Goal: Task Accomplishment & Management: Complete application form

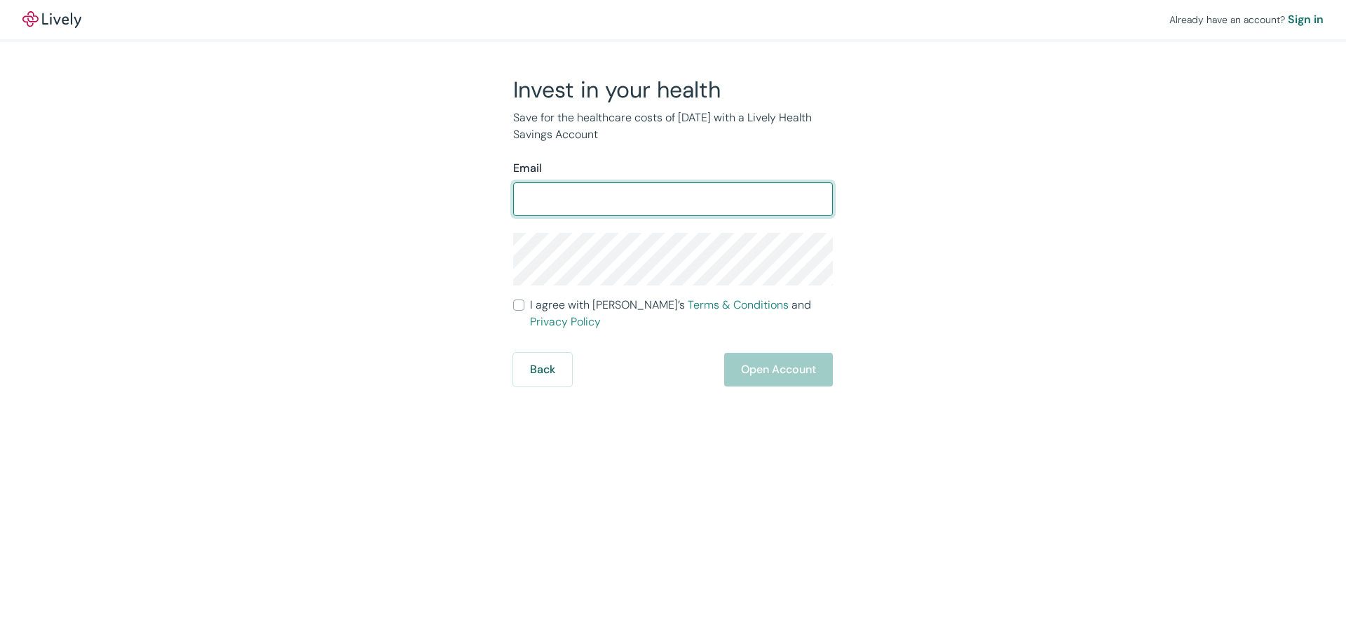
click at [519, 306] on form "Email ​ I agree with Lively’s Terms & Conditions and Privacy Policy Back Open A…" at bounding box center [673, 273] width 320 height 226
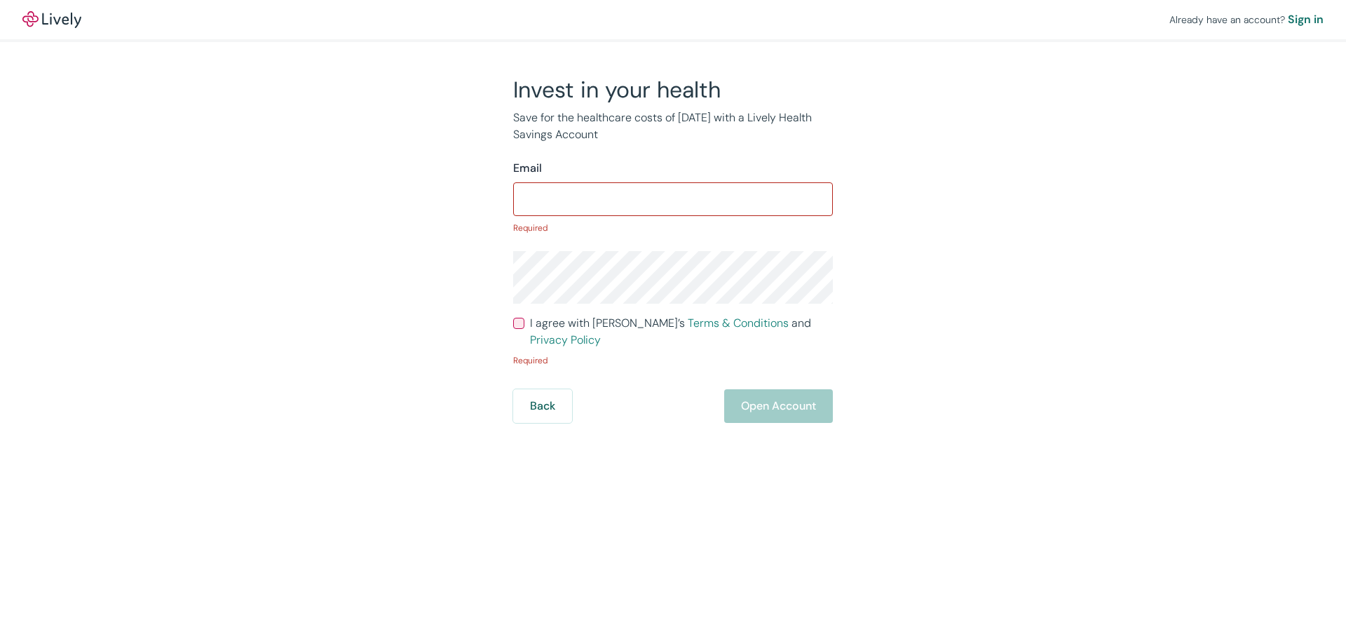
drag, startPoint x: 547, startPoint y: 173, endPoint x: 550, endPoint y: 182, distance: 9.5
click at [548, 177] on div "Email ​ Required" at bounding box center [673, 197] width 320 height 74
click at [553, 191] on input "Email" at bounding box center [673, 199] width 320 height 28
click at [563, 184] on div "​" at bounding box center [673, 199] width 320 height 34
paste input "isabelalcantar44@gmail.com"
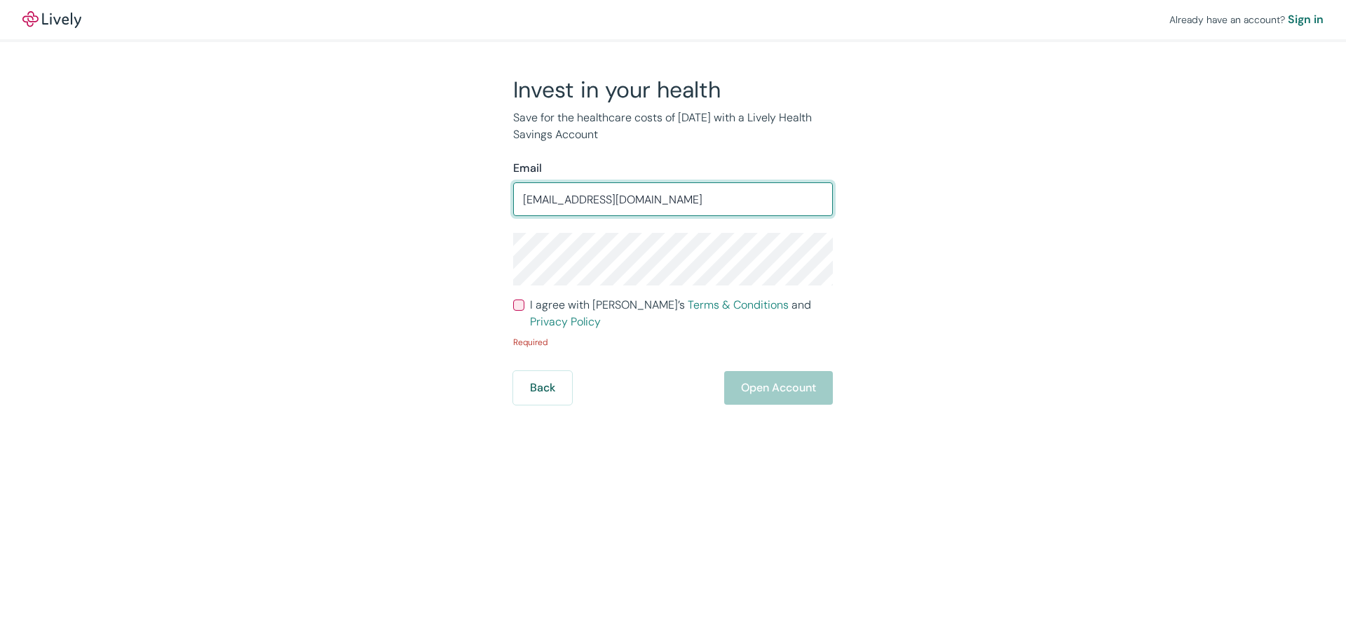
type input "isabelalcantar44@gmail.com"
click at [572, 296] on form "Email isabelalcantar44@gmail.com ​ I agree with Lively’s Terms & Conditions and…" at bounding box center [673, 282] width 320 height 245
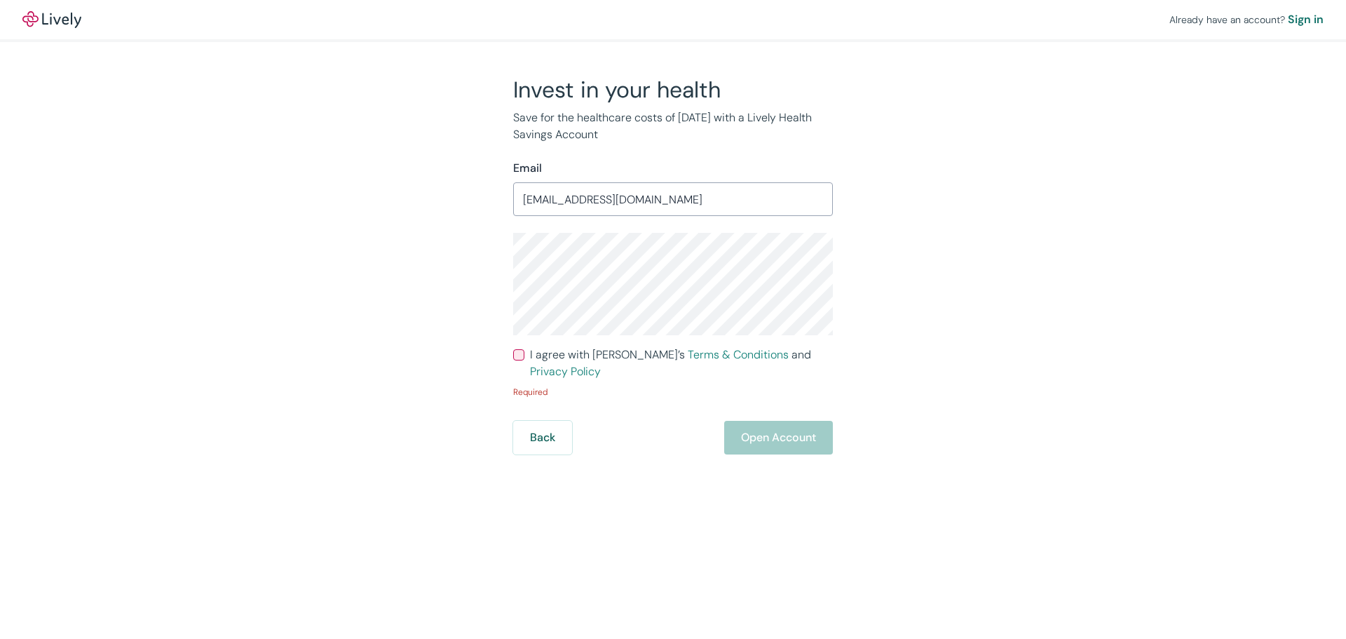
click at [520, 354] on input "I agree with Lively’s Terms & Conditions and Privacy Policy" at bounding box center [518, 354] width 11 height 11
checkbox input "true"
click at [763, 403] on button "Open Account" at bounding box center [778, 419] width 109 height 34
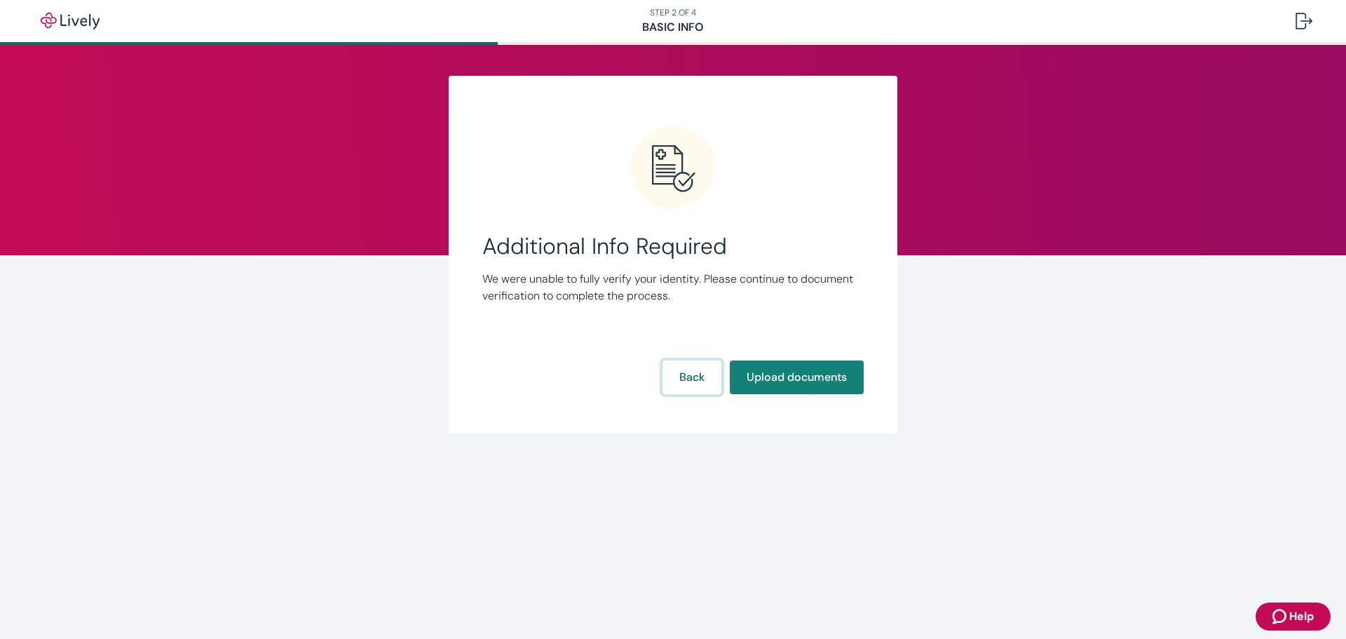
click at [698, 384] on button "Back" at bounding box center [692, 377] width 59 height 34
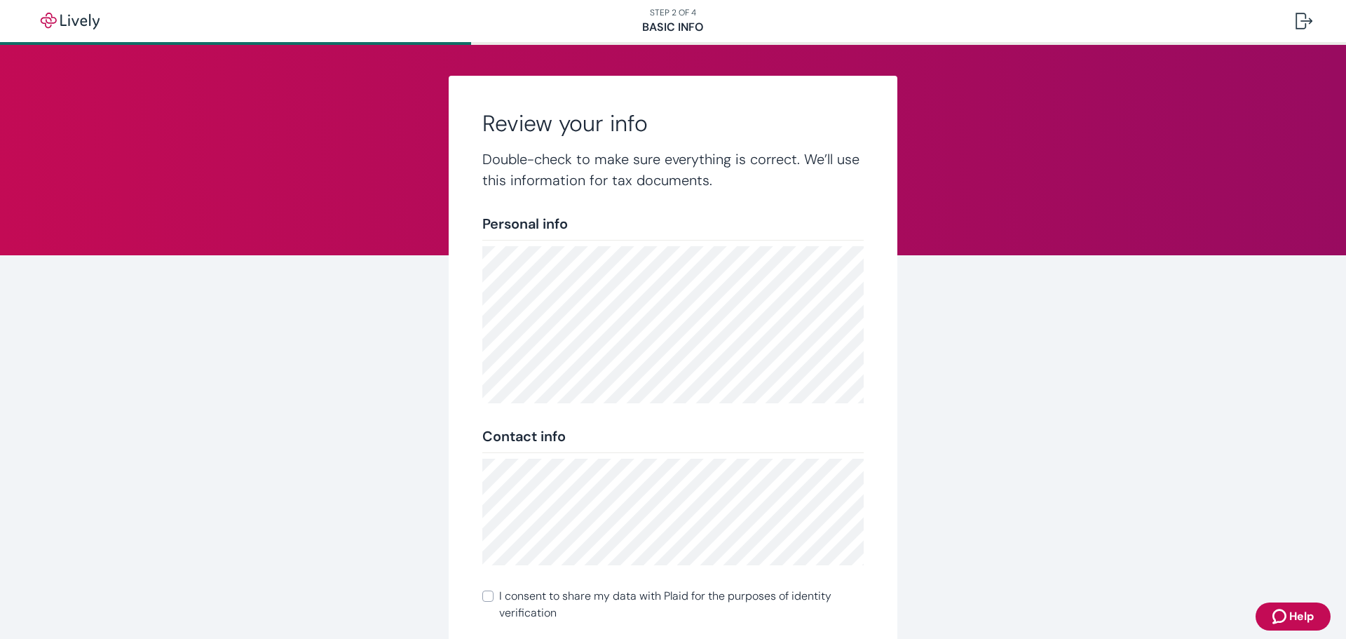
scroll to position [156, 0]
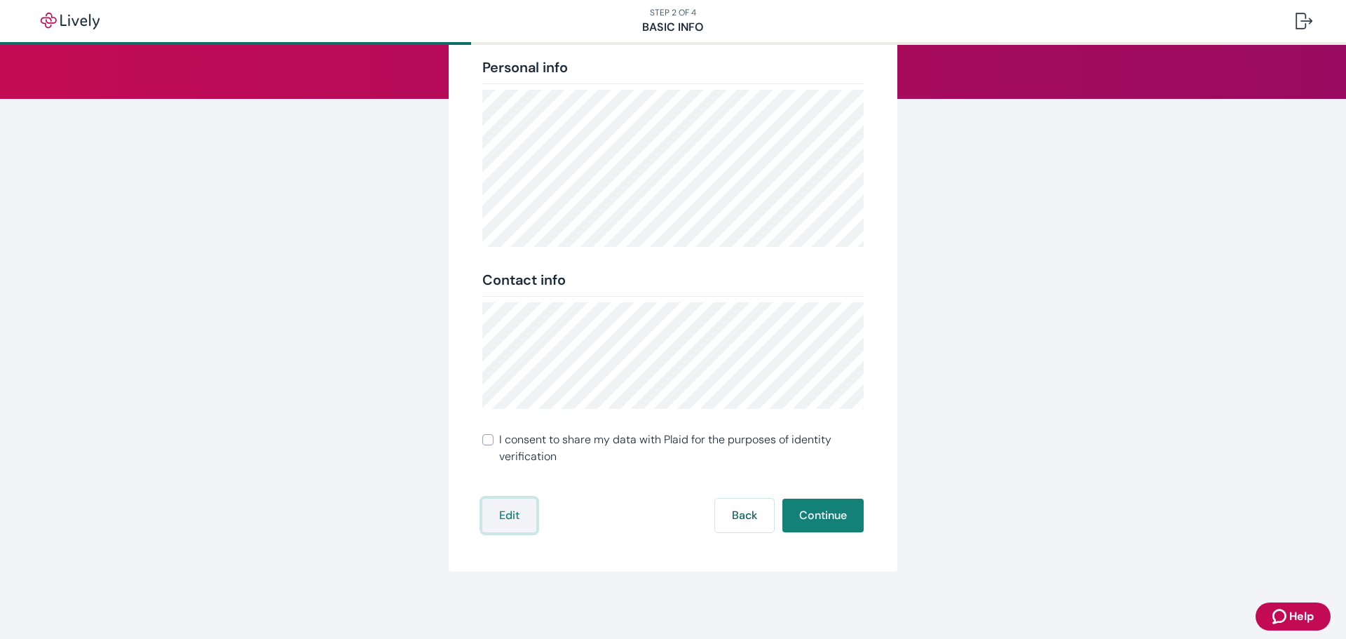
click at [491, 510] on button "Edit" at bounding box center [509, 515] width 54 height 34
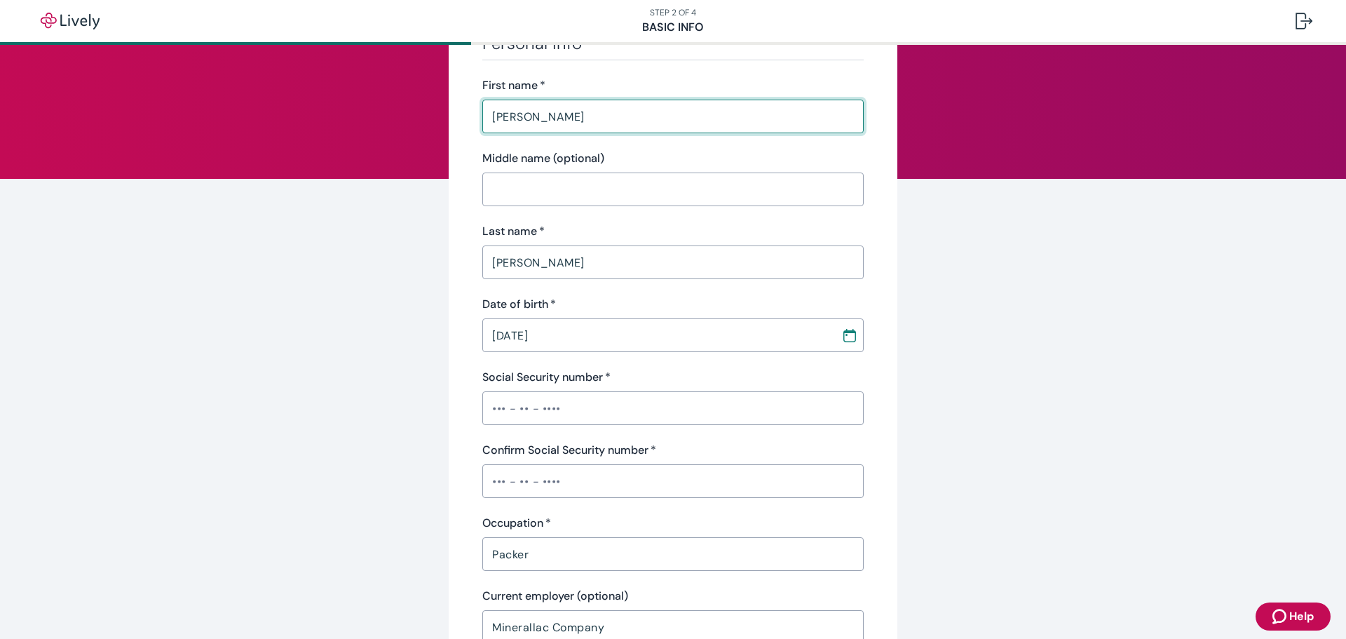
scroll to position [0, 0]
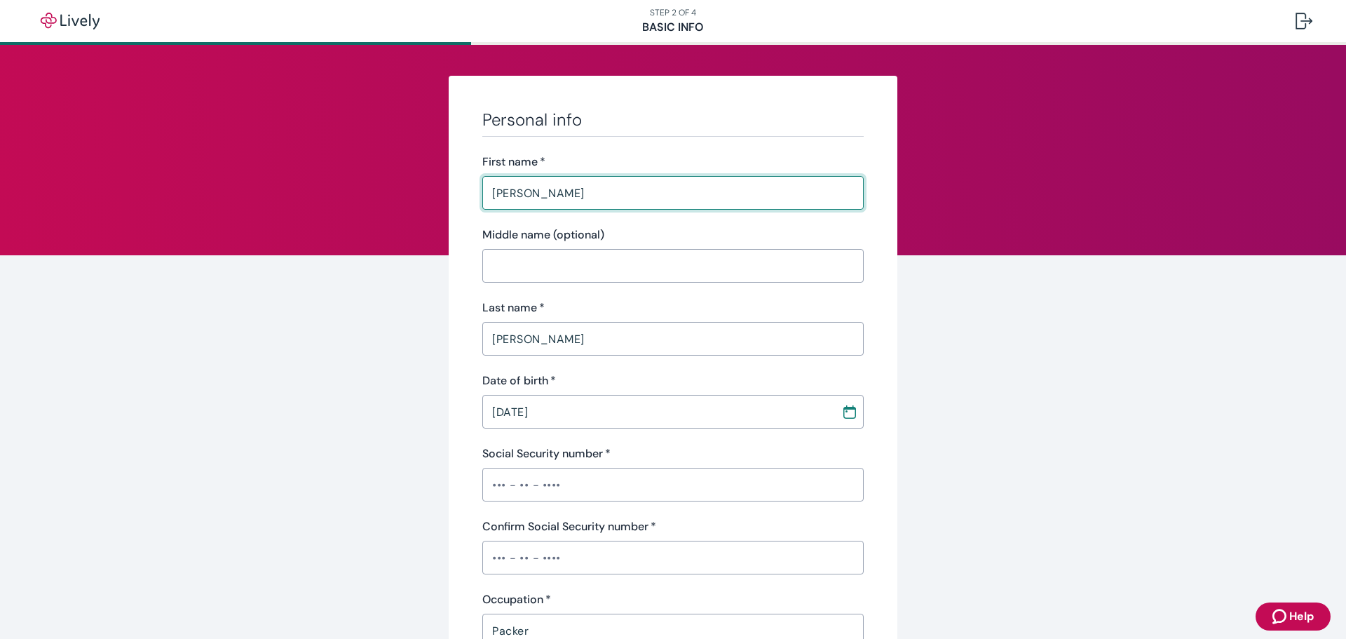
drag, startPoint x: 538, startPoint y: 197, endPoint x: 503, endPoint y: 193, distance: 36.0
click at [503, 193] on input "[PERSON_NAME]" at bounding box center [672, 193] width 381 height 28
type input "[PERSON_NAME]"
click at [549, 355] on div "Personal info First name   * [PERSON_NAME] ​ Middle name (optional) ​ Last name…" at bounding box center [672, 451] width 381 height 684
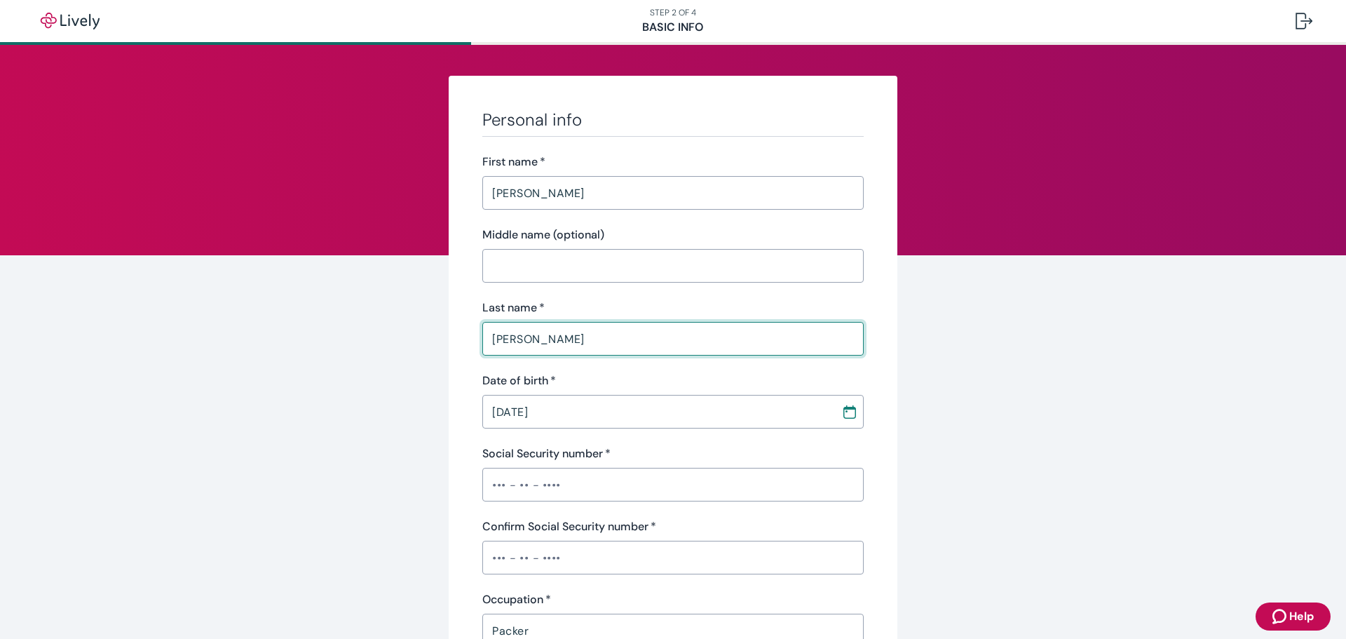
click at [549, 341] on input "[PERSON_NAME]" at bounding box center [672, 339] width 381 height 28
click at [548, 344] on input "[PERSON_NAME]" at bounding box center [672, 339] width 381 height 28
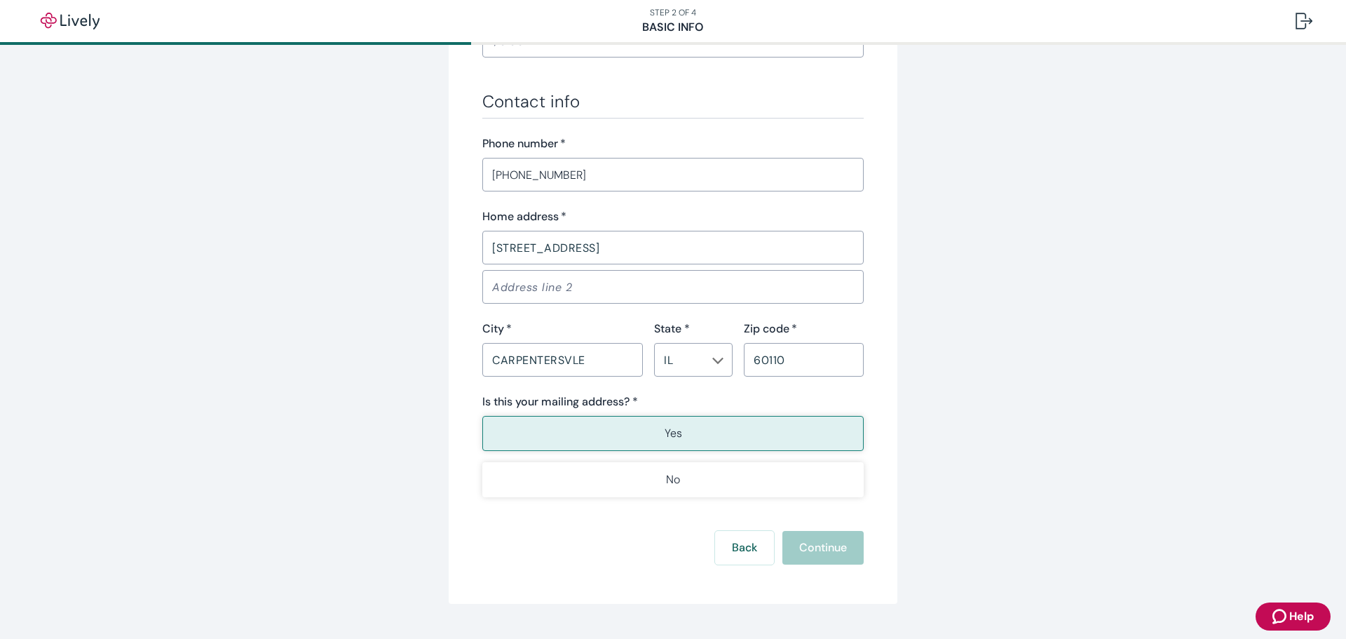
scroll to position [768, 0]
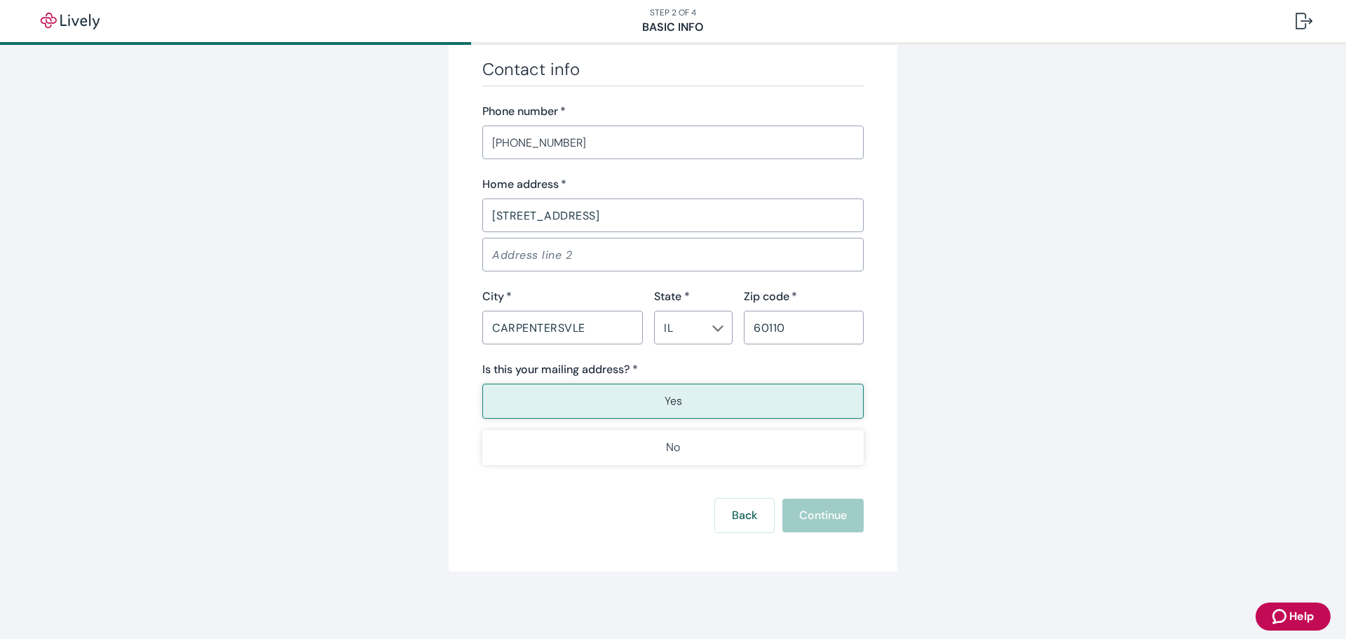
type input "[PERSON_NAME]"
click at [700, 391] on button "Yes" at bounding box center [672, 400] width 381 height 35
click at [684, 409] on button "Yes" at bounding box center [672, 400] width 381 height 35
click at [812, 521] on div "Back Continue" at bounding box center [672, 515] width 381 height 34
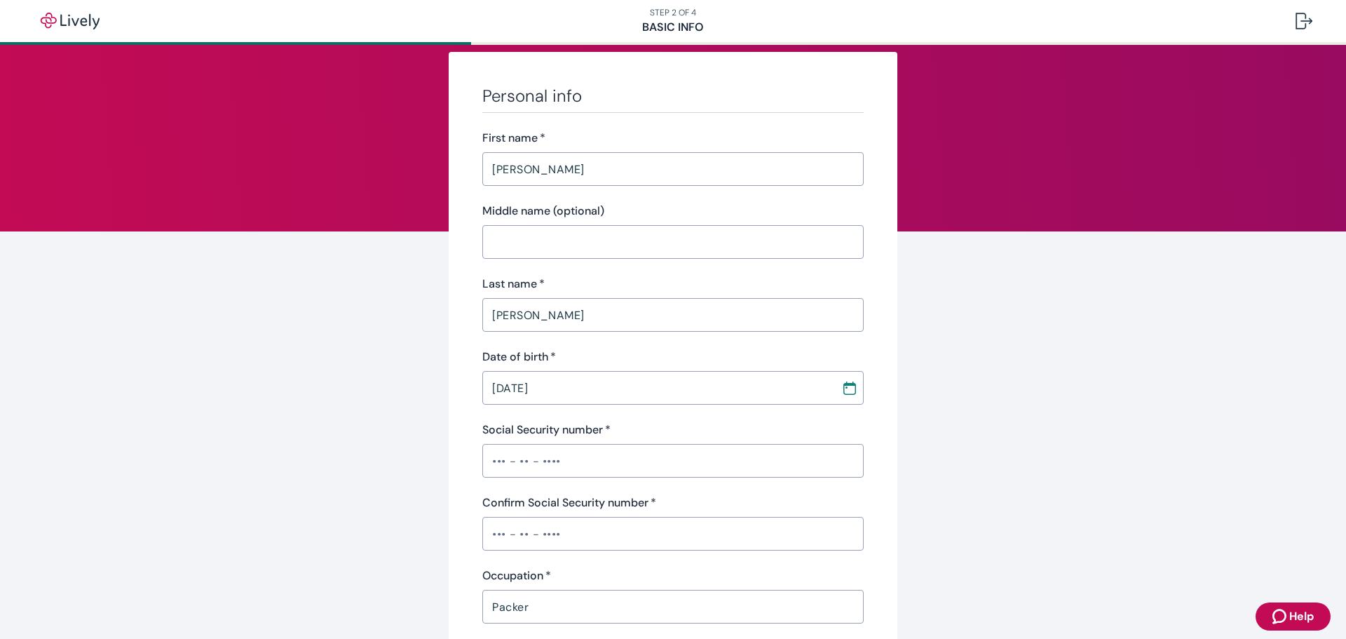
scroll to position [0, 0]
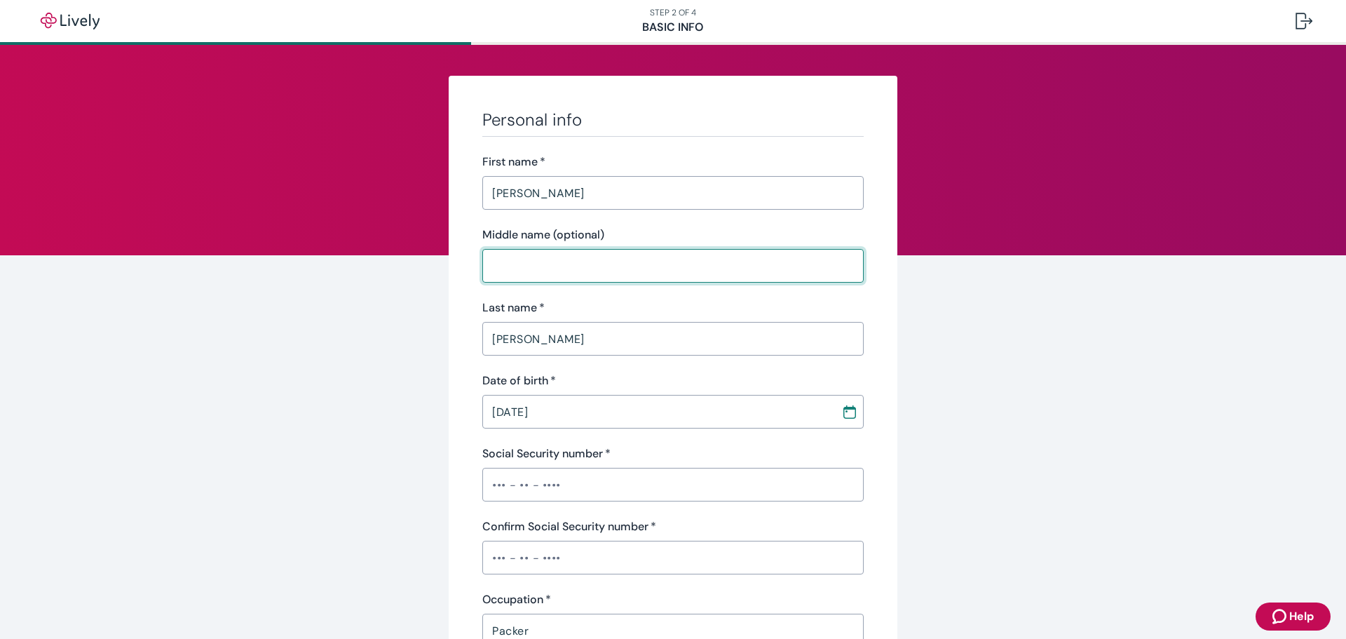
click at [574, 254] on input "Middle name (optional)" at bounding box center [672, 266] width 381 height 28
click at [510, 191] on input "[PERSON_NAME]" at bounding box center [672, 193] width 381 height 28
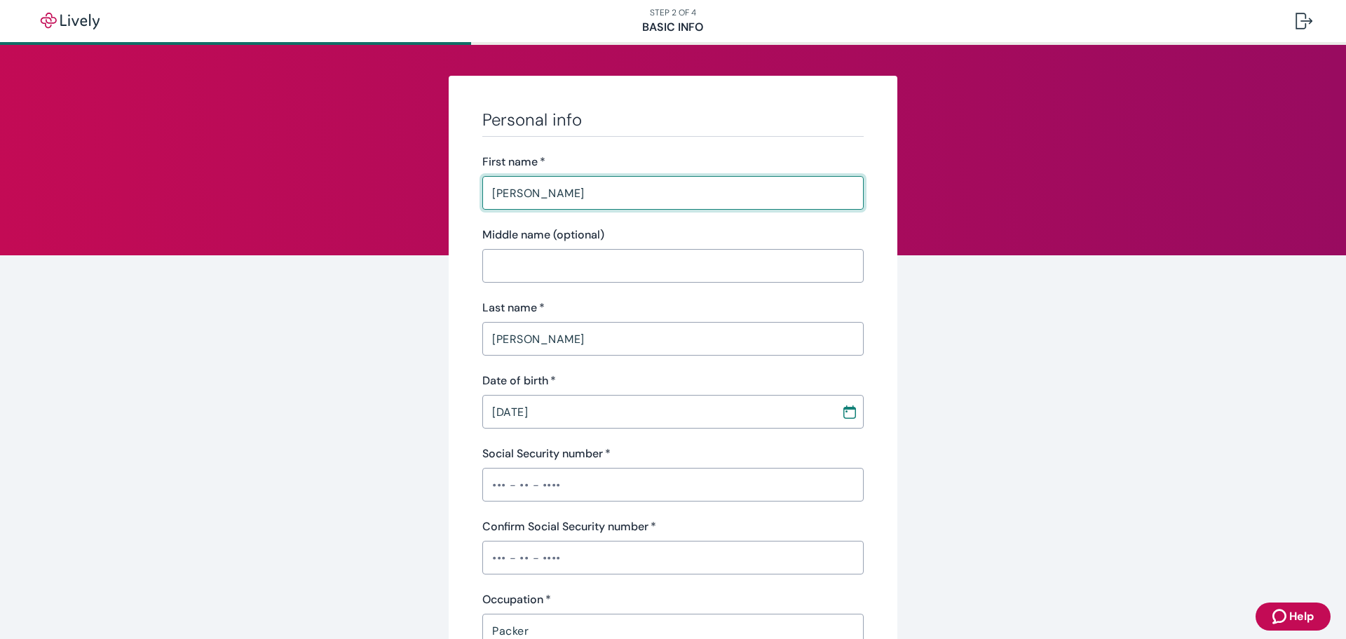
click at [504, 189] on input "[PERSON_NAME]" at bounding box center [672, 193] width 381 height 28
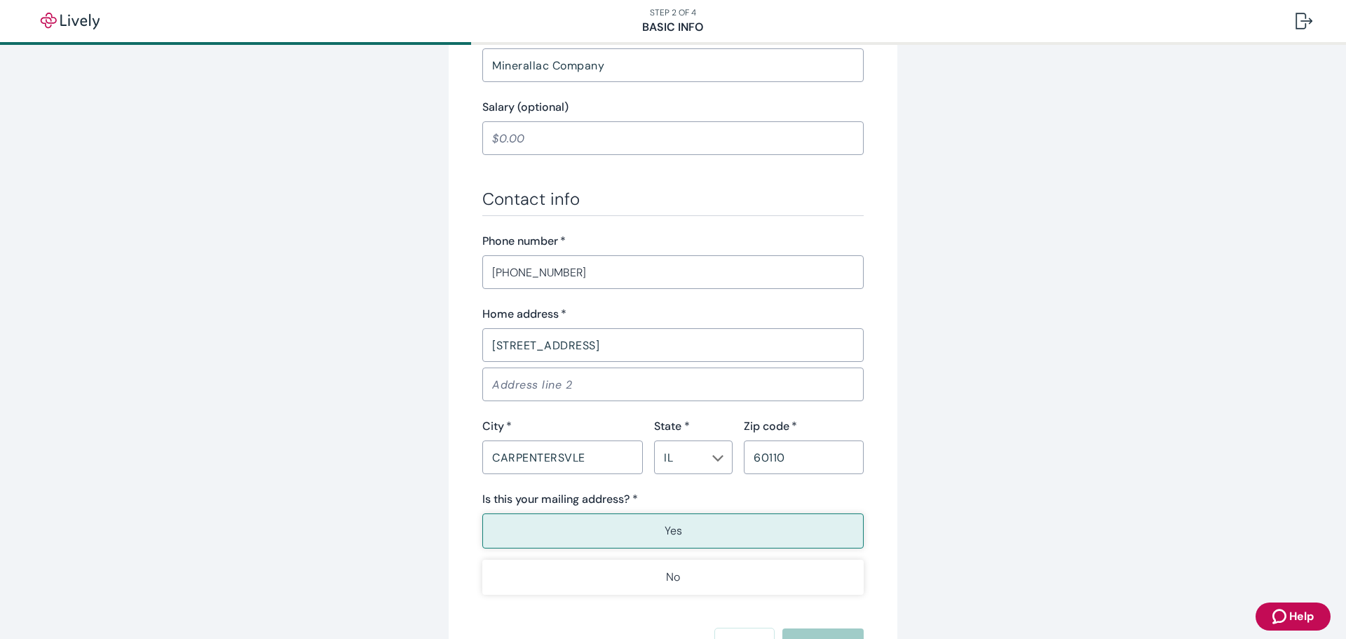
scroll to position [768, 0]
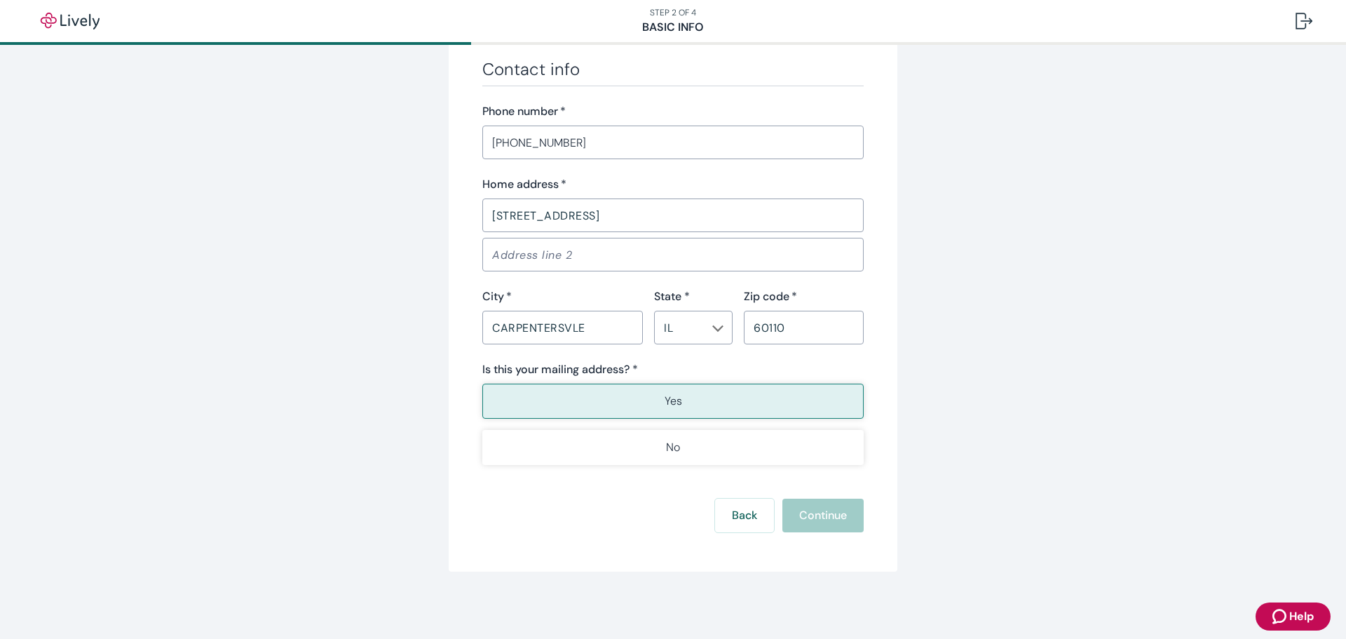
click at [820, 508] on div "Back Continue" at bounding box center [672, 515] width 381 height 34
click at [737, 518] on button "Back" at bounding box center [744, 515] width 59 height 34
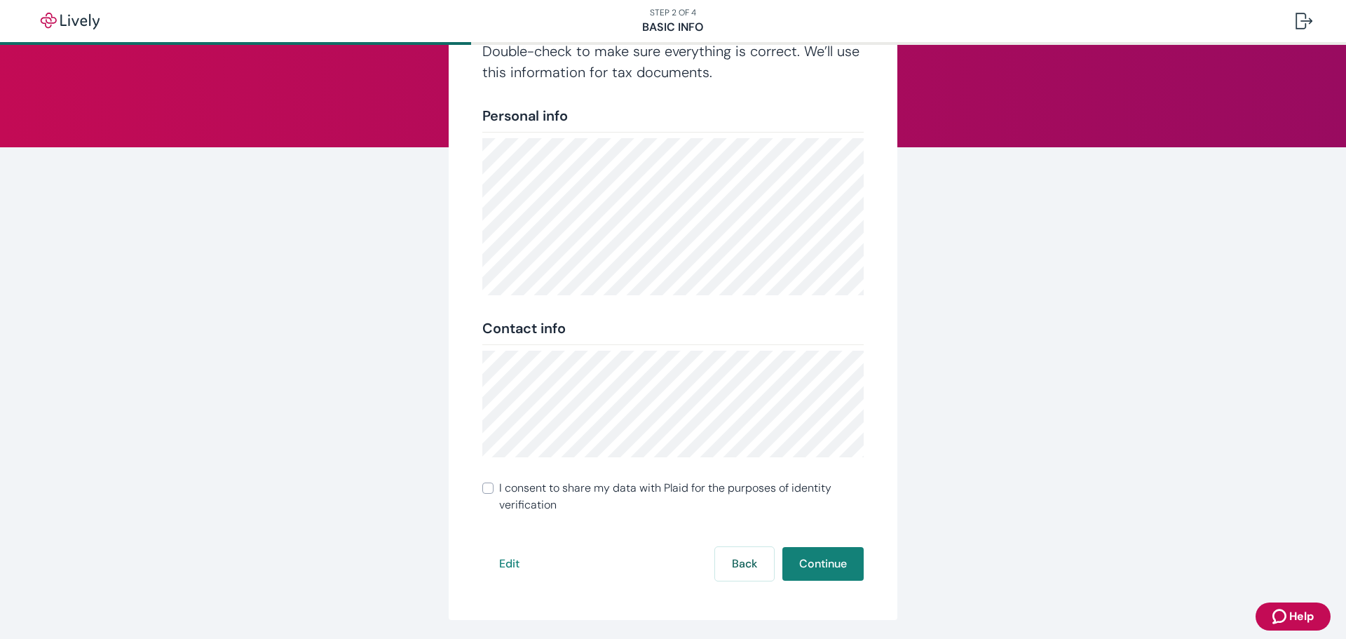
scroll to position [156, 0]
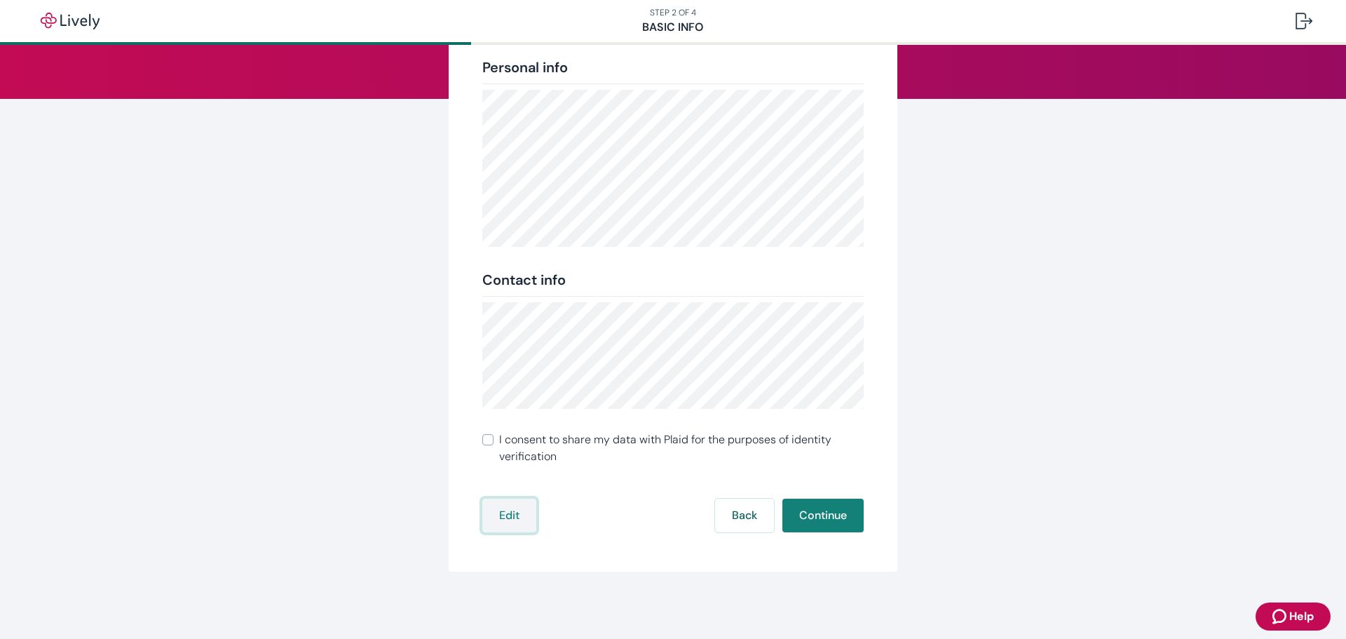
click at [497, 512] on button "Edit" at bounding box center [509, 515] width 54 height 34
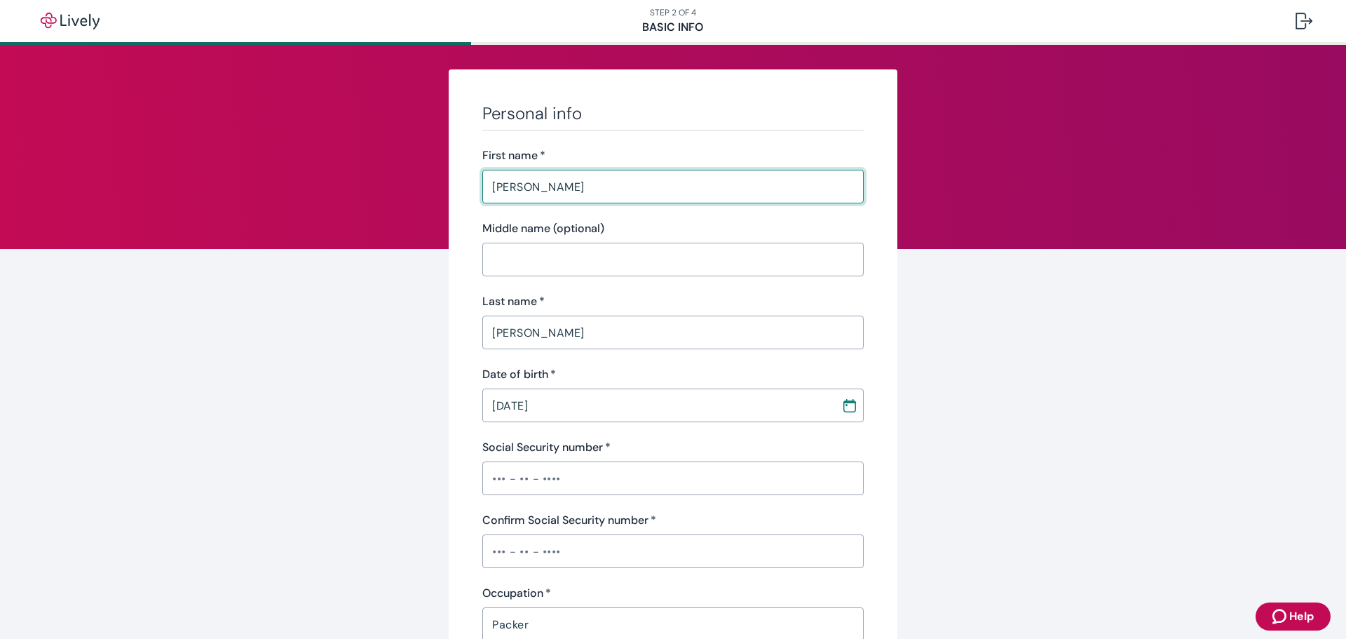
scroll to position [0, 0]
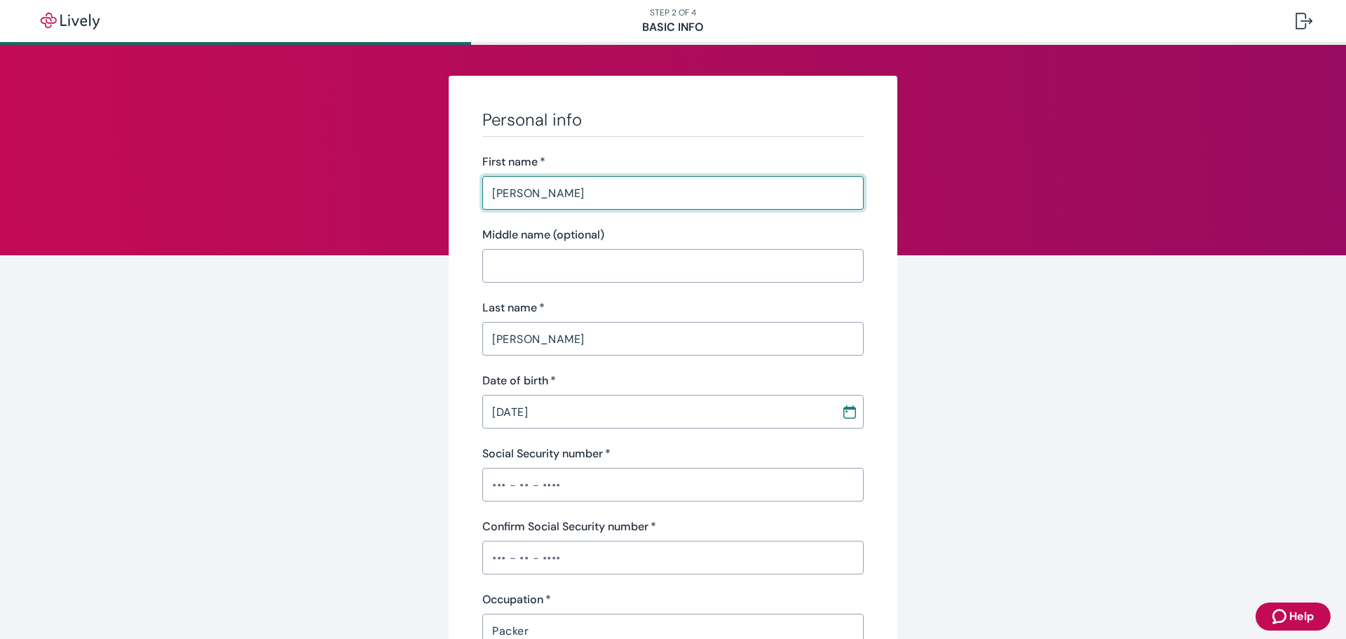
type input "[PERSON_NAME]"
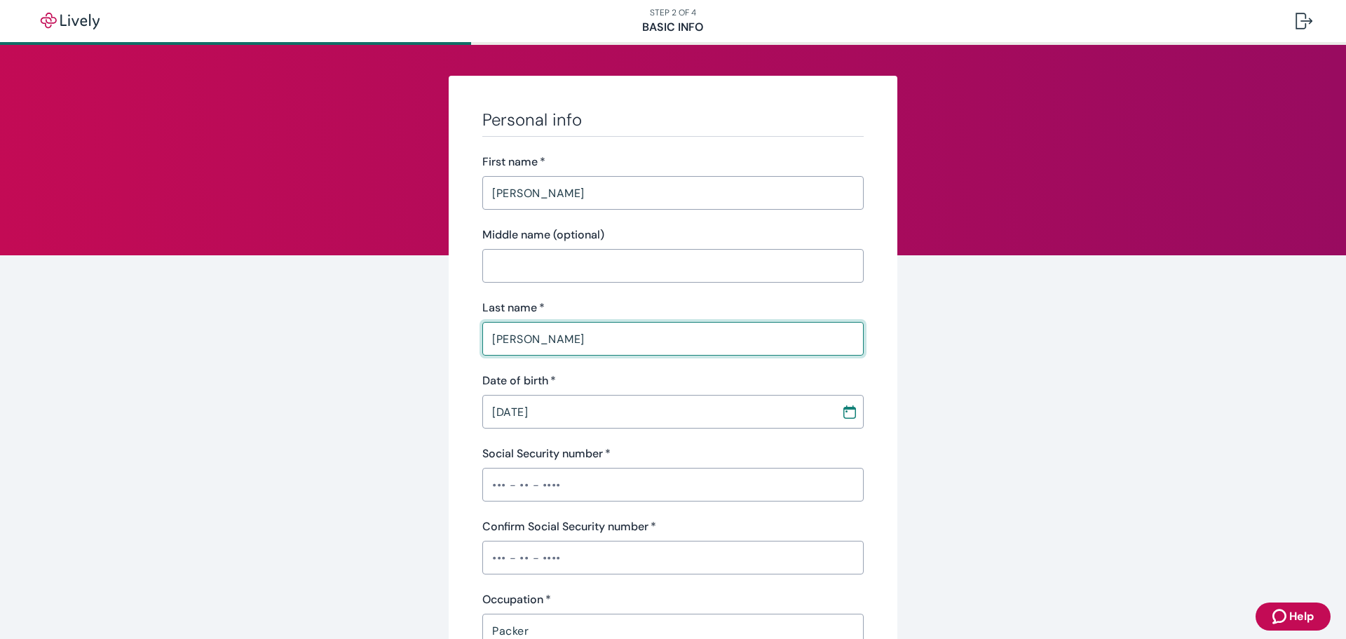
click at [577, 337] on input "[PERSON_NAME]" at bounding box center [672, 339] width 381 height 28
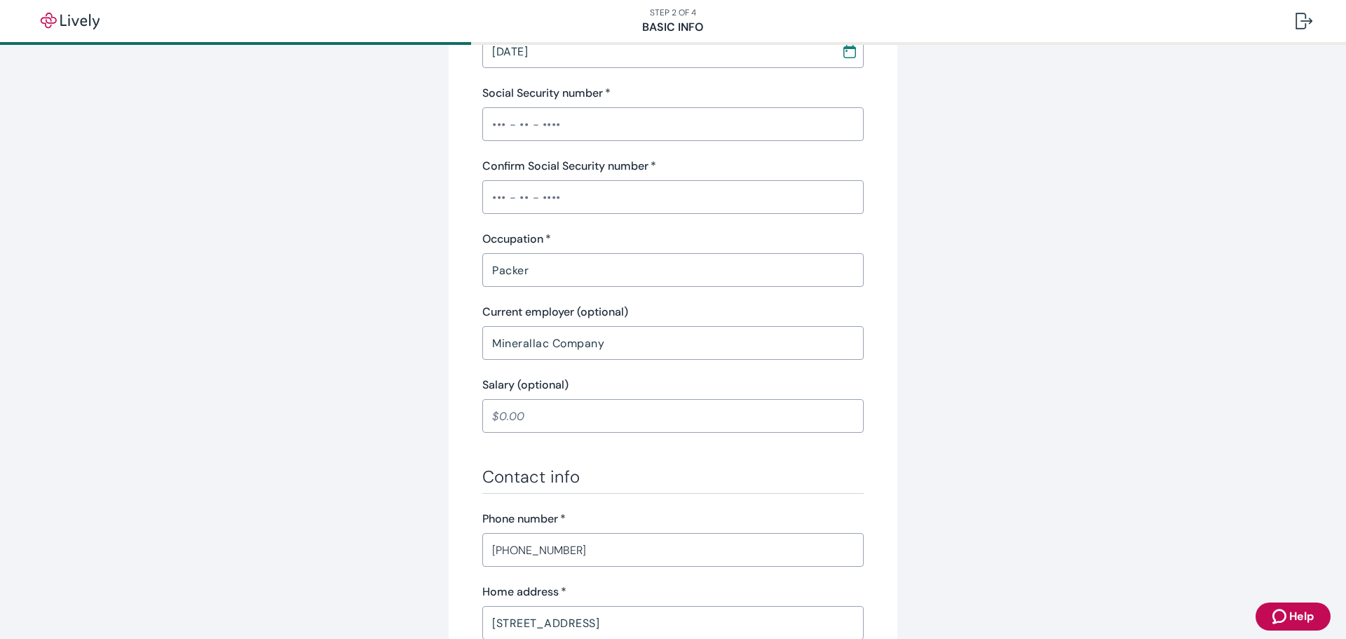
scroll to position [137, 0]
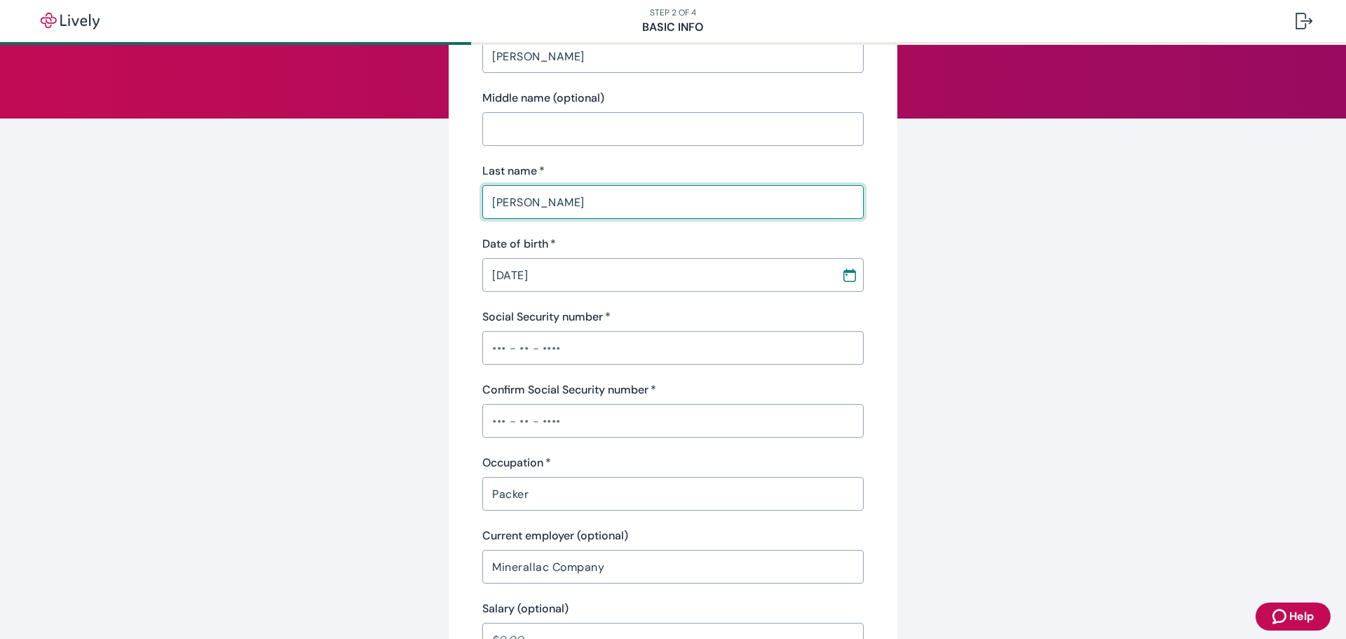
type input "[PERSON_NAME]"
click at [578, 332] on div "Social Security number   * ​" at bounding box center [672, 336] width 381 height 56
click at [579, 344] on input "Social Security number   *" at bounding box center [672, 348] width 381 height 28
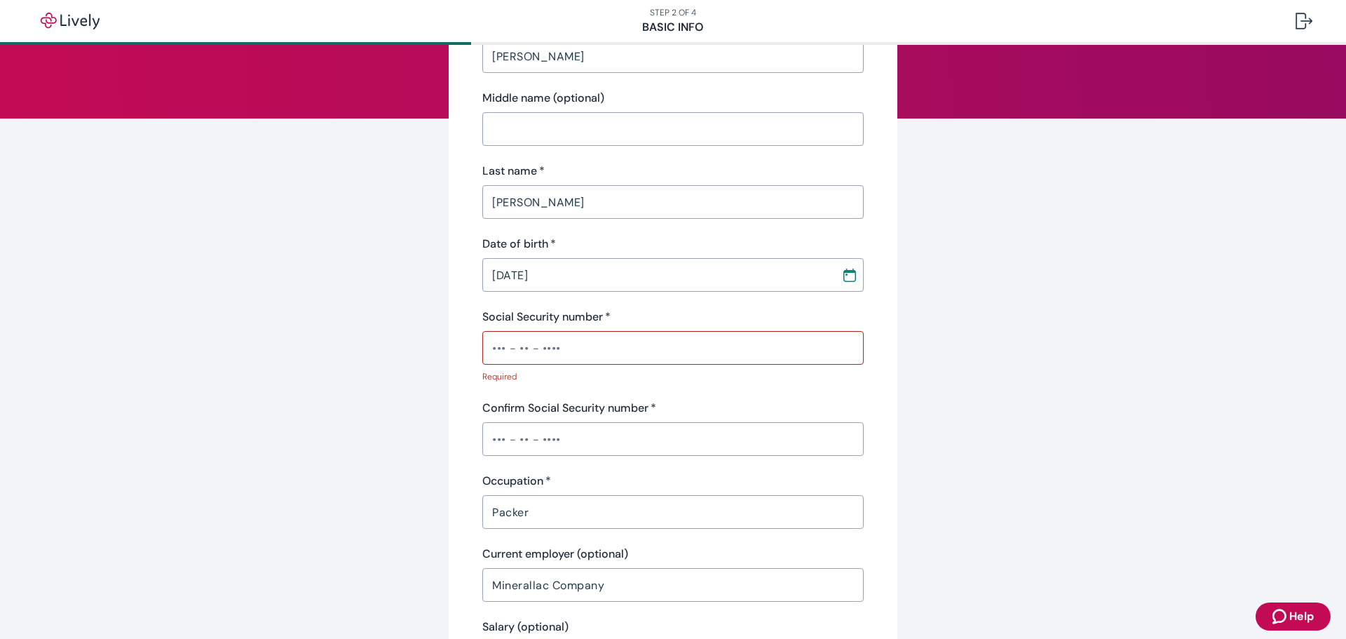
click at [781, 345] on input "Social Security number   *" at bounding box center [672, 348] width 381 height 28
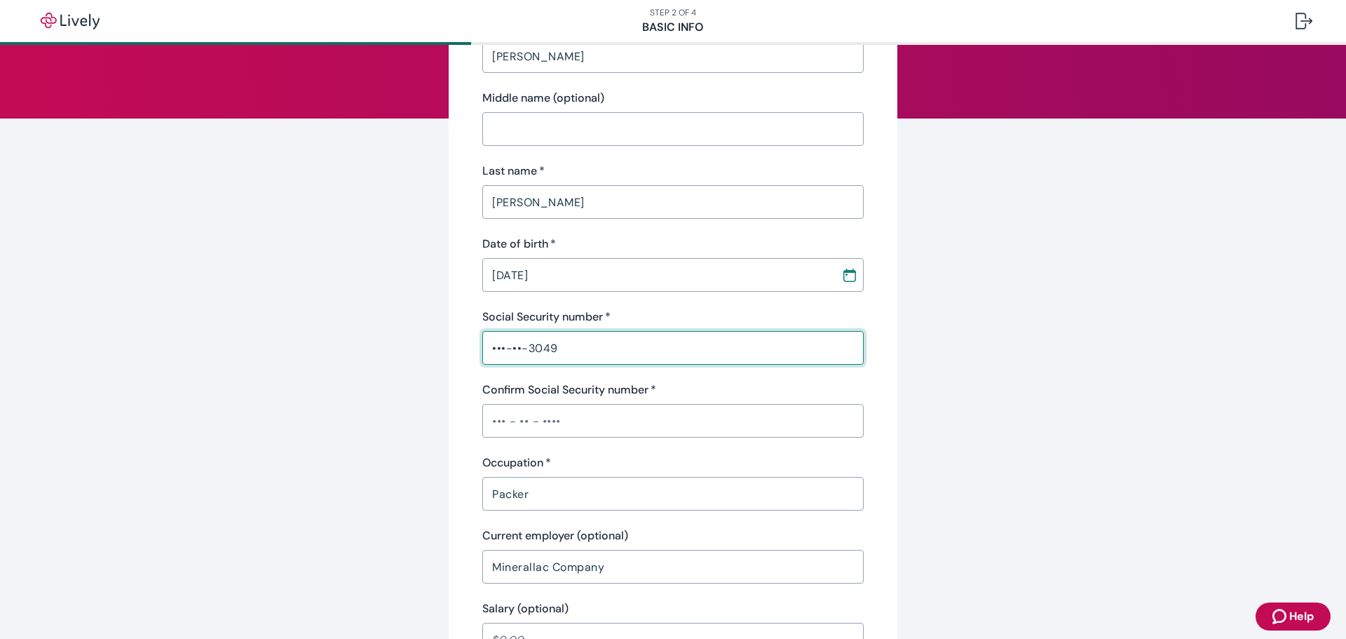
type input "•••-••-3049"
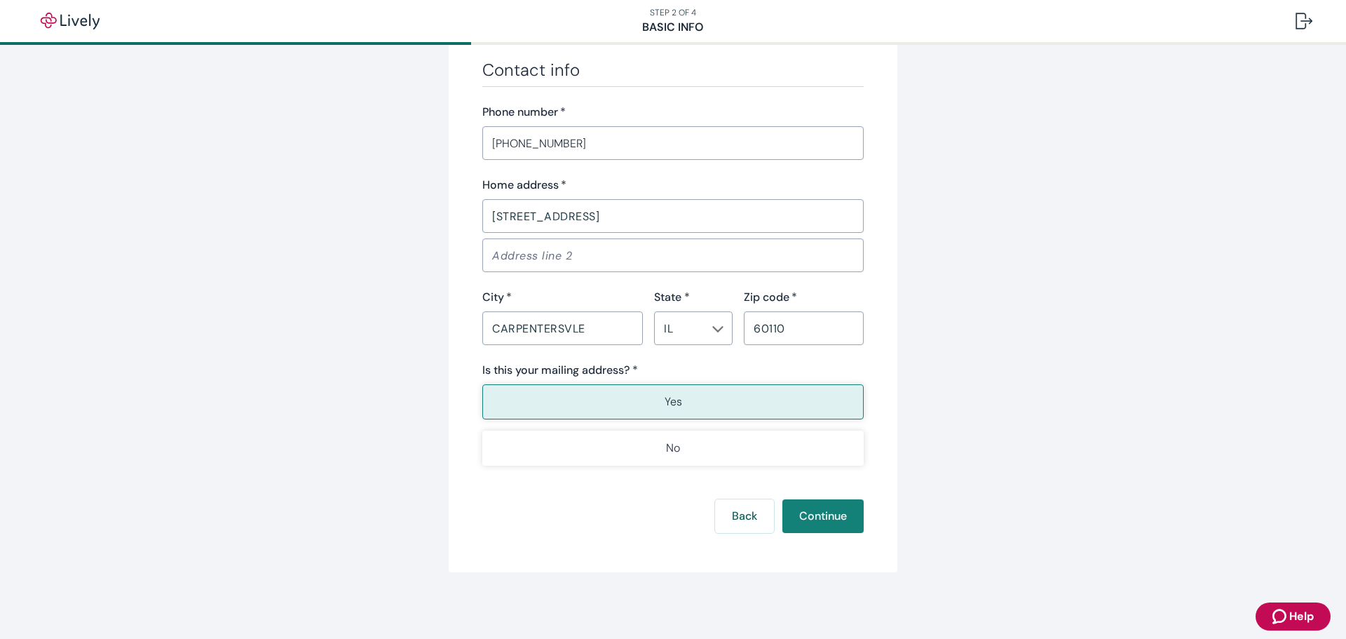
scroll to position [768, 0]
type input "•••-••-3049"
click at [817, 512] on button "Continue" at bounding box center [822, 515] width 81 height 34
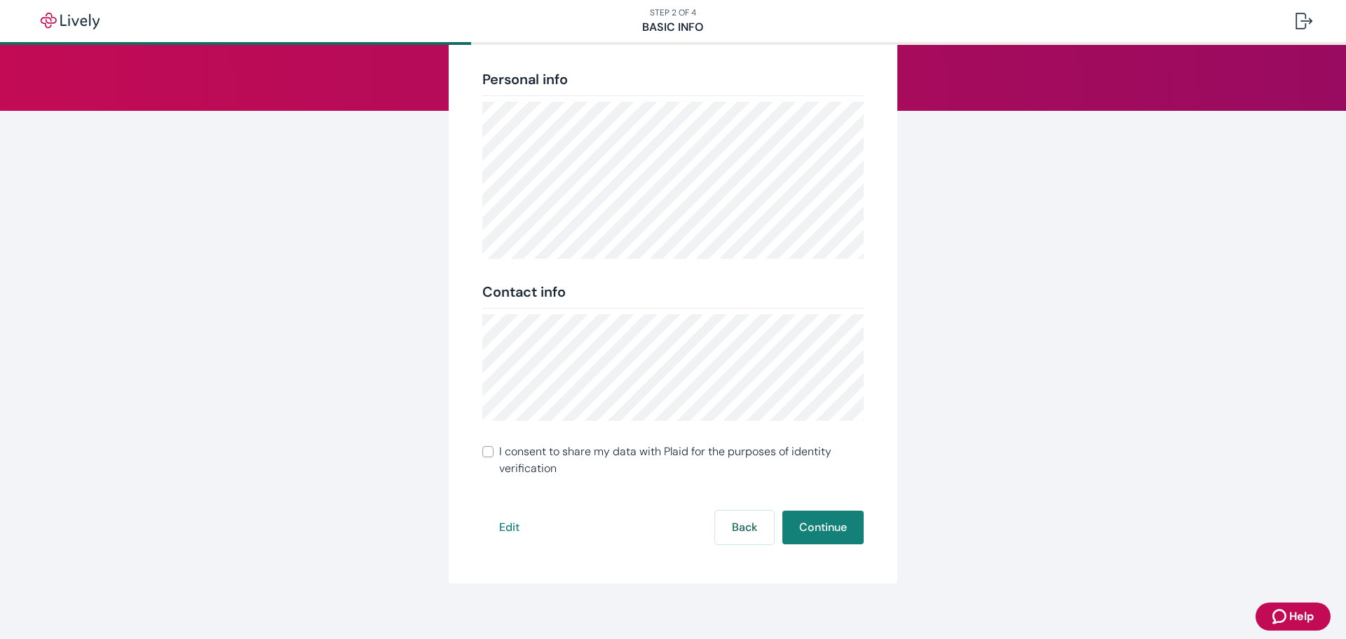
scroll to position [156, 0]
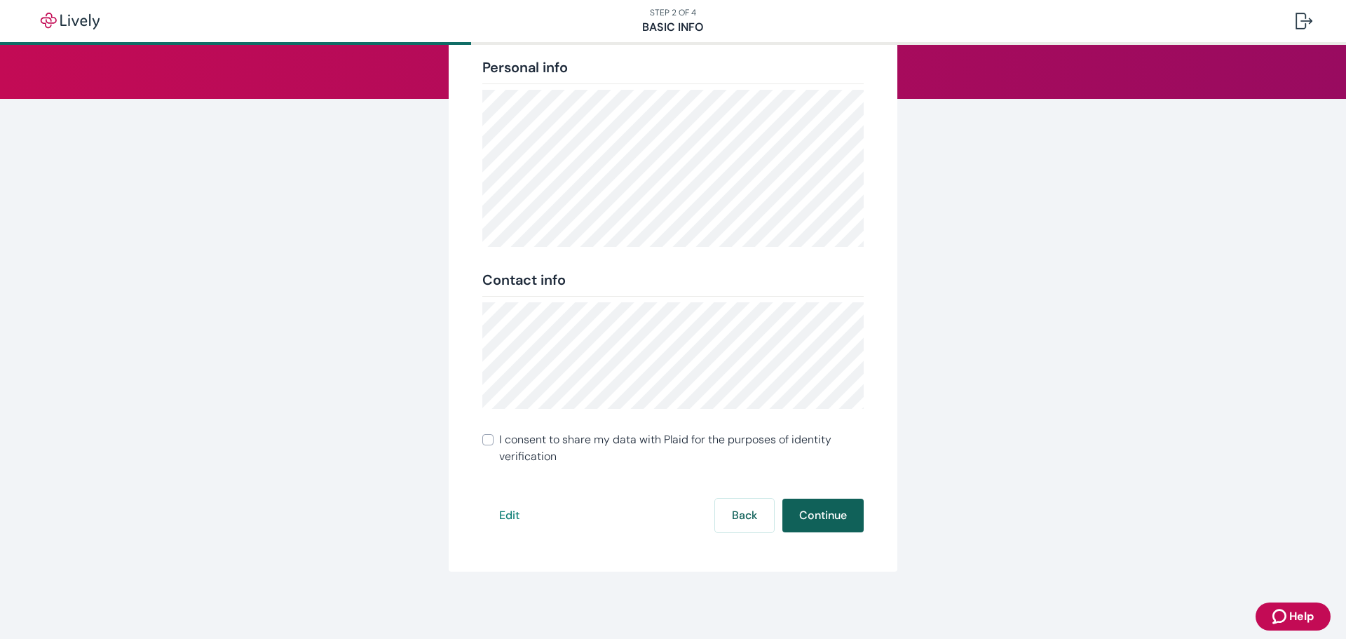
click at [814, 519] on button "Continue" at bounding box center [822, 515] width 81 height 34
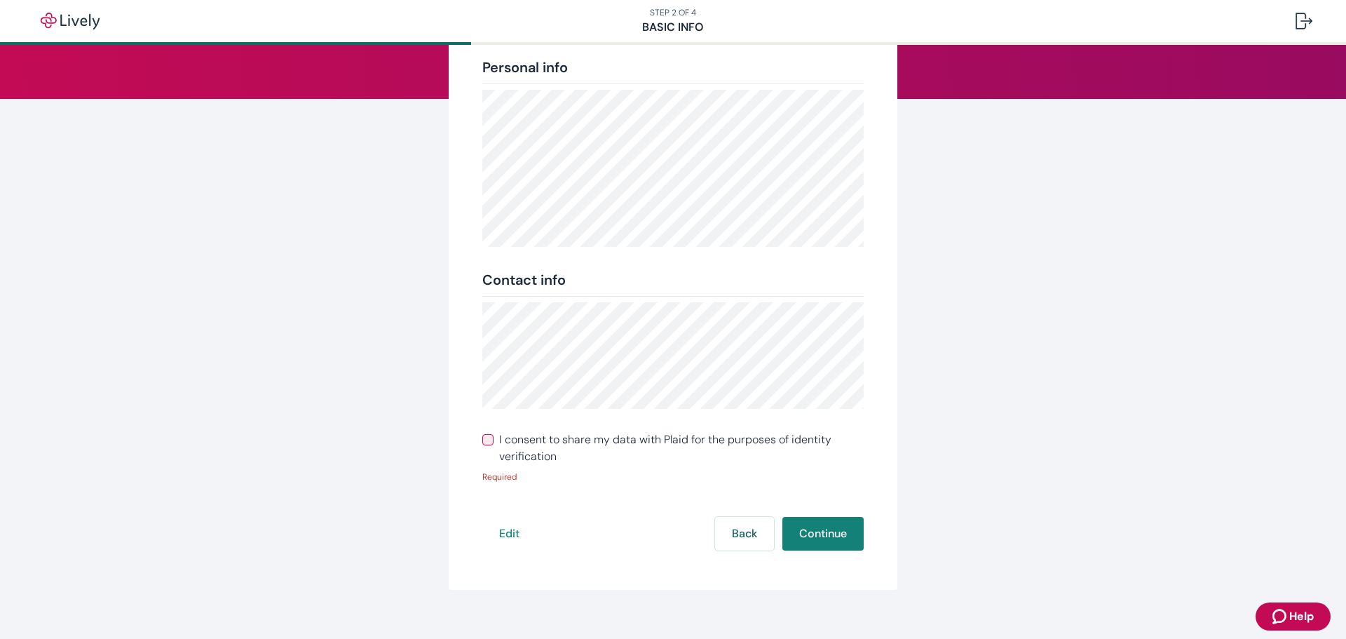
click at [523, 436] on span "I consent to share my data with Plaid for the purposes of identity verification" at bounding box center [681, 448] width 365 height 34
click at [494, 436] on input "I consent to share my data with Plaid for the purposes of identity verification" at bounding box center [487, 439] width 11 height 11
checkbox input "true"
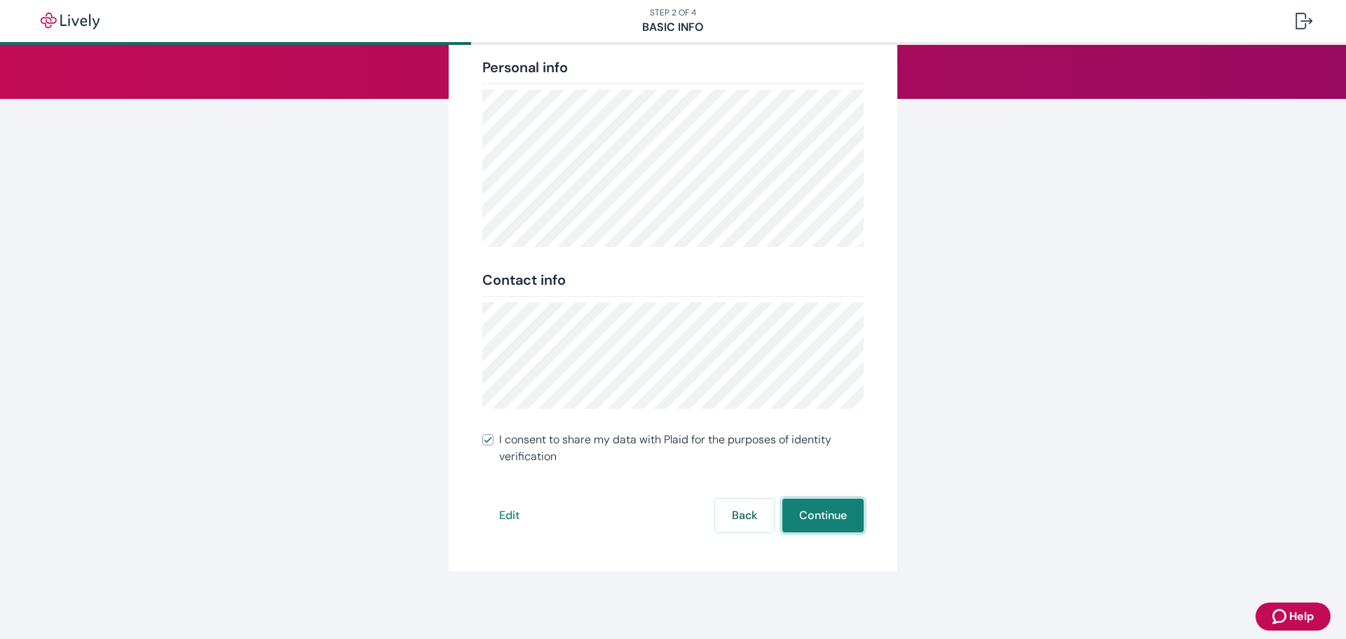
click at [839, 512] on button "Continue" at bounding box center [822, 515] width 81 height 34
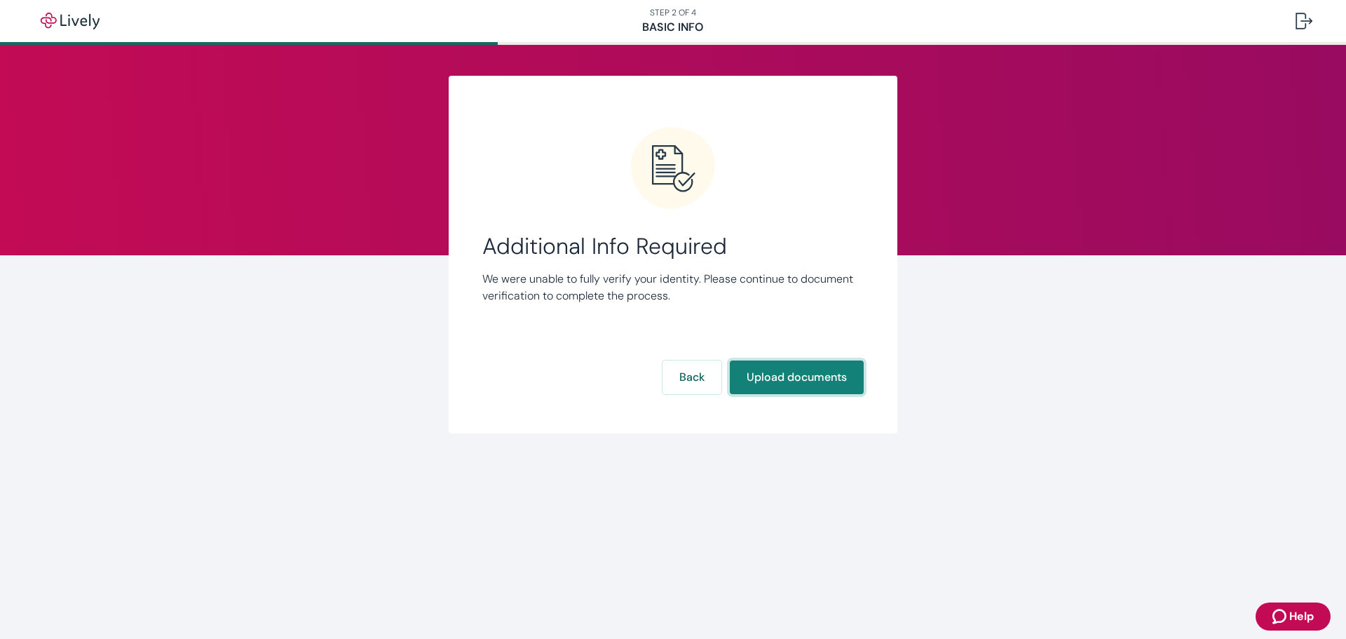
click at [827, 374] on button "Upload documents" at bounding box center [797, 377] width 134 height 34
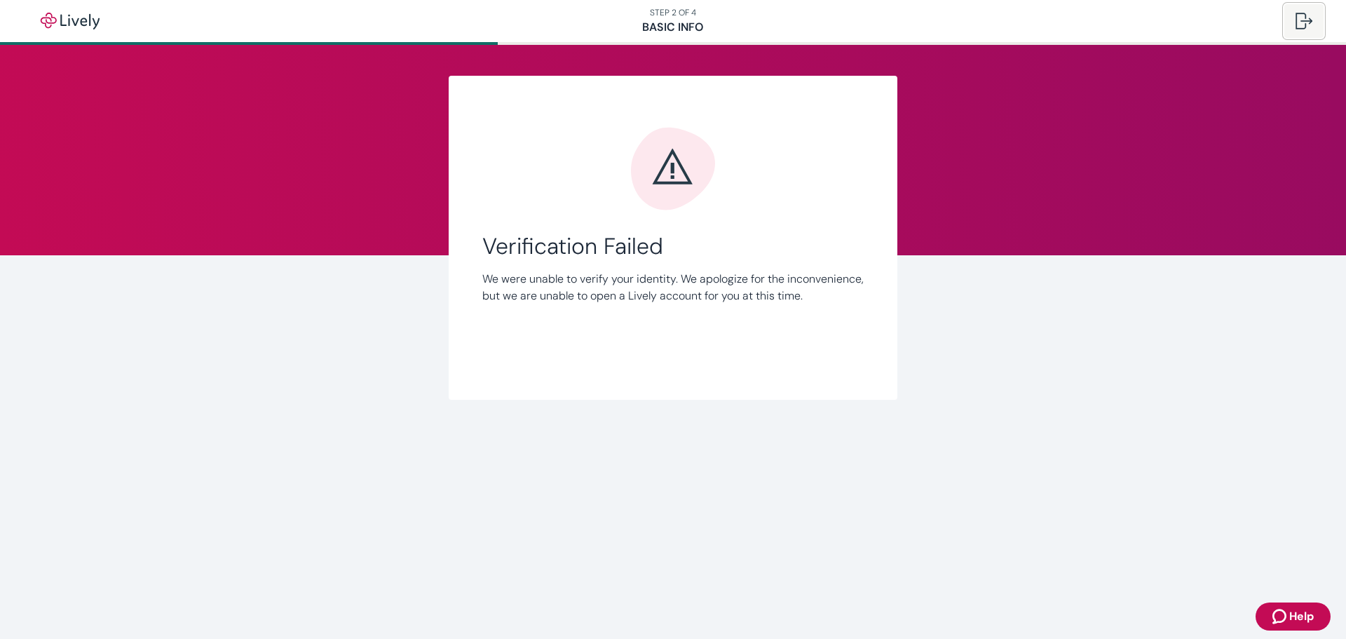
click at [1296, 27] on div at bounding box center [1304, 21] width 17 height 17
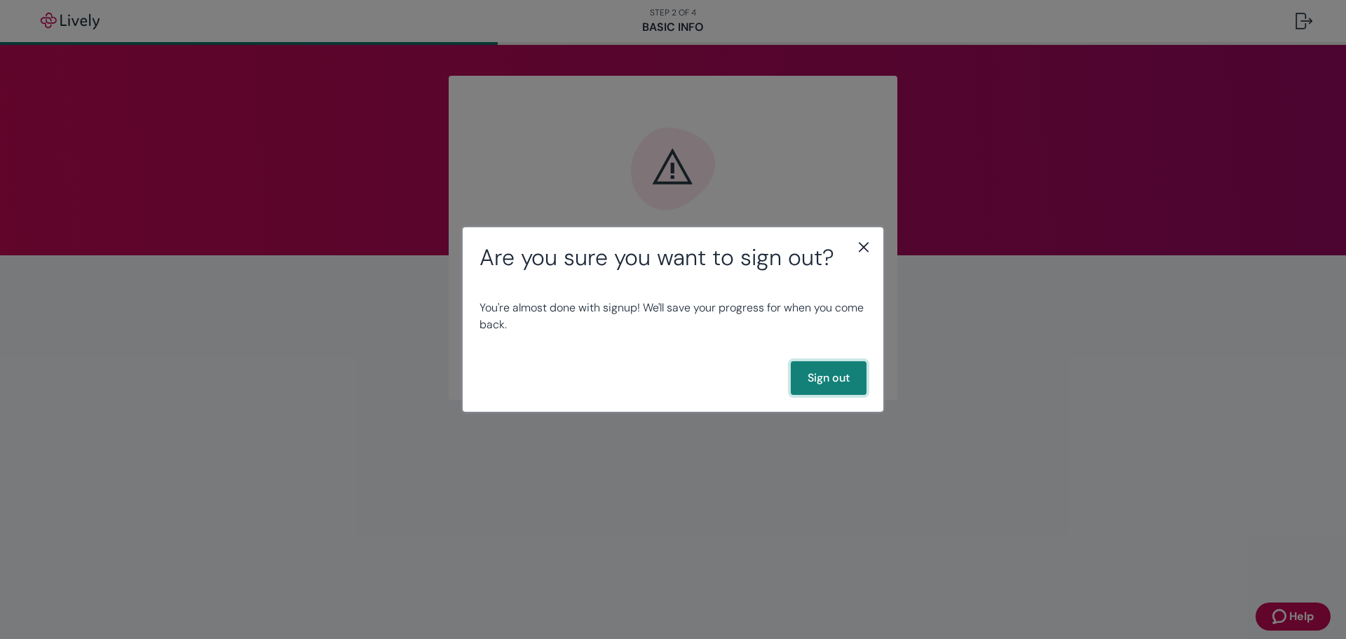
click at [843, 376] on button "Sign out" at bounding box center [829, 378] width 76 height 34
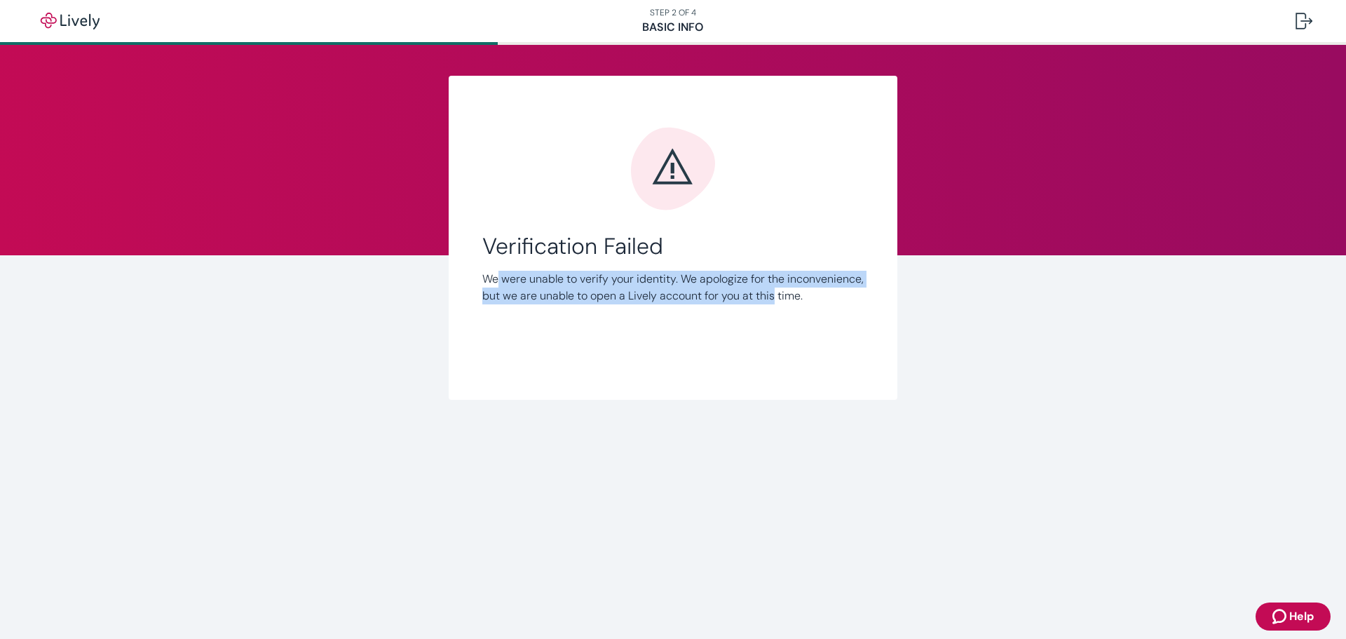
drag, startPoint x: 498, startPoint y: 275, endPoint x: 860, endPoint y: 303, distance: 362.9
click at [860, 303] on p "We were unable to verify your identity. We apologize for the inconvenience, but…" at bounding box center [672, 288] width 381 height 34
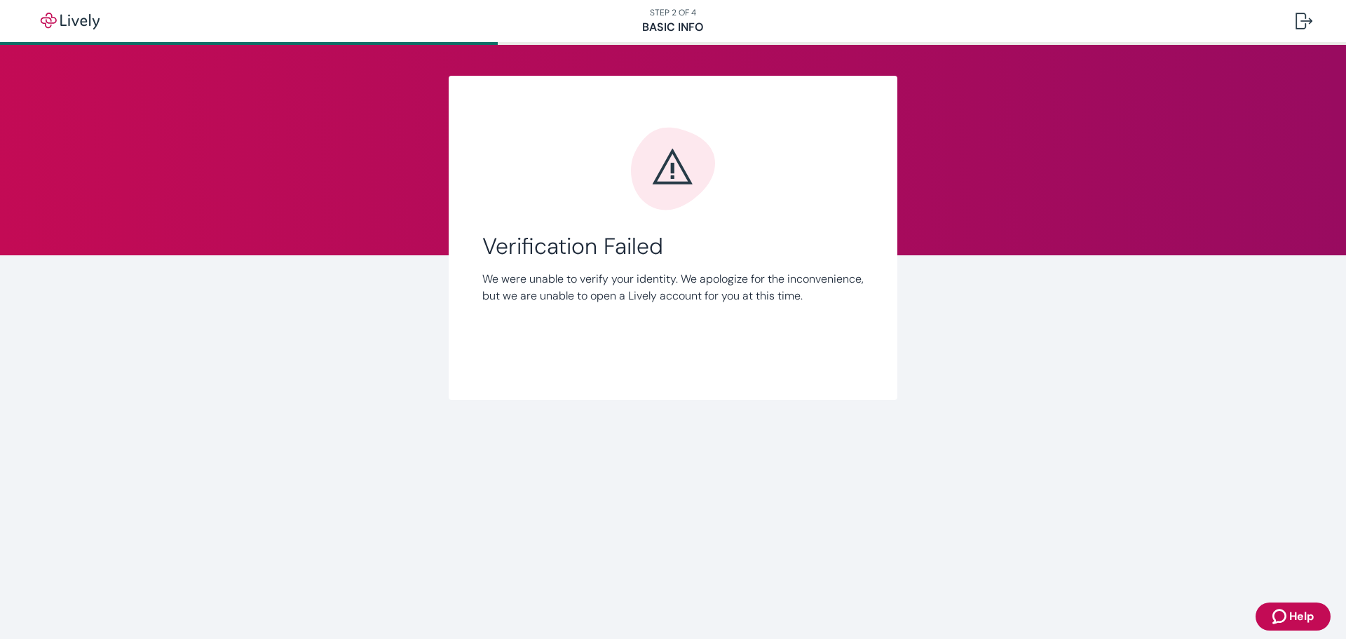
click at [764, 324] on div "Verification Failed We were unable to verify your identity. We apologize for th…" at bounding box center [672, 246] width 381 height 240
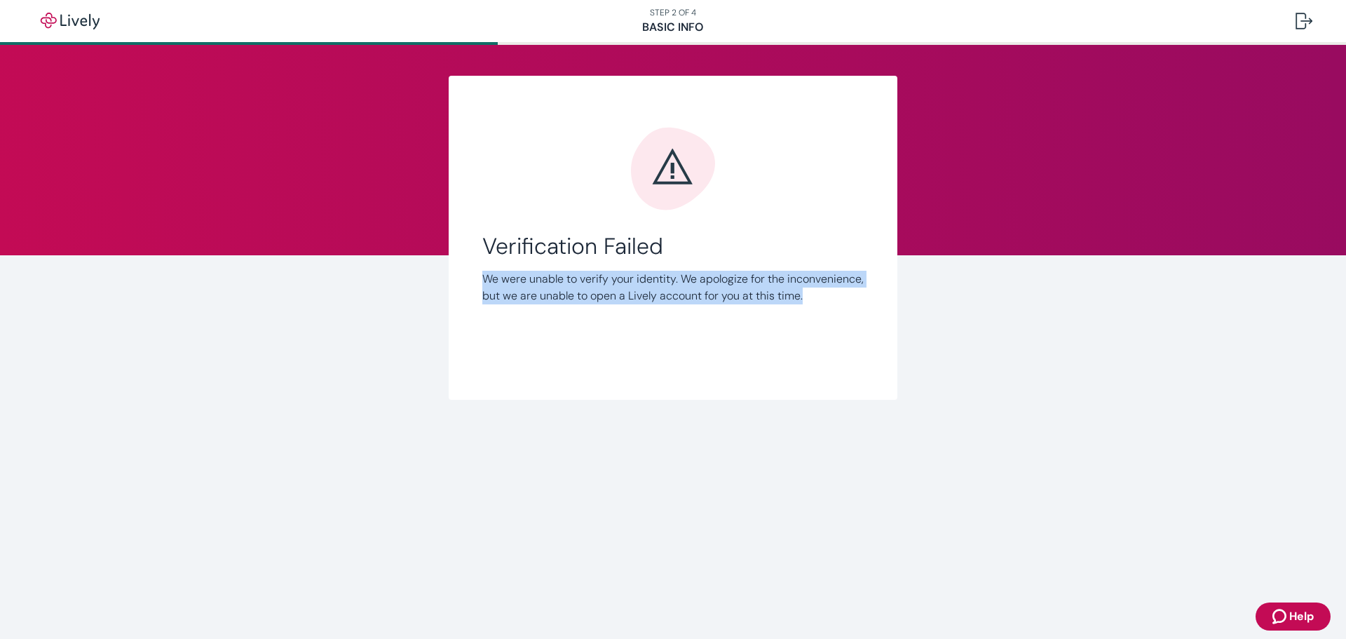
drag, startPoint x: 498, startPoint y: 313, endPoint x: 461, endPoint y: 274, distance: 54.1
click at [461, 274] on div "Link Account Verification Failed We were unable to verify your identity. We apo…" at bounding box center [673, 238] width 449 height 324
click at [533, 292] on p "We were unable to verify your identity. We apologize for the inconvenience, but…" at bounding box center [672, 288] width 381 height 34
